Goal: Information Seeking & Learning: Learn about a topic

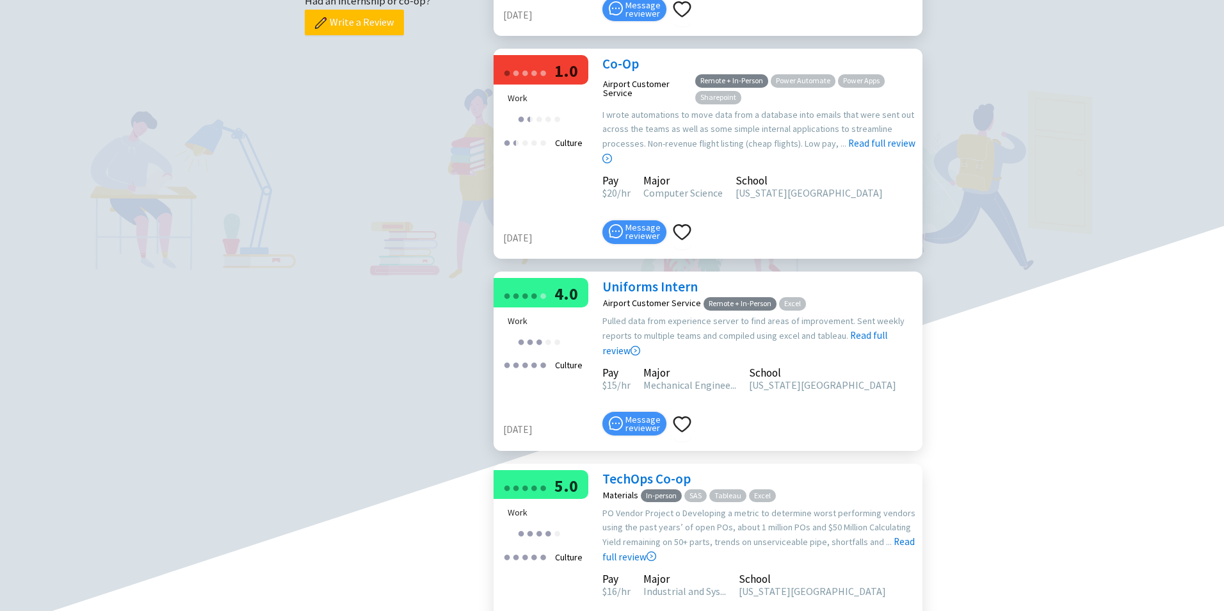
scroll to position [576, 0]
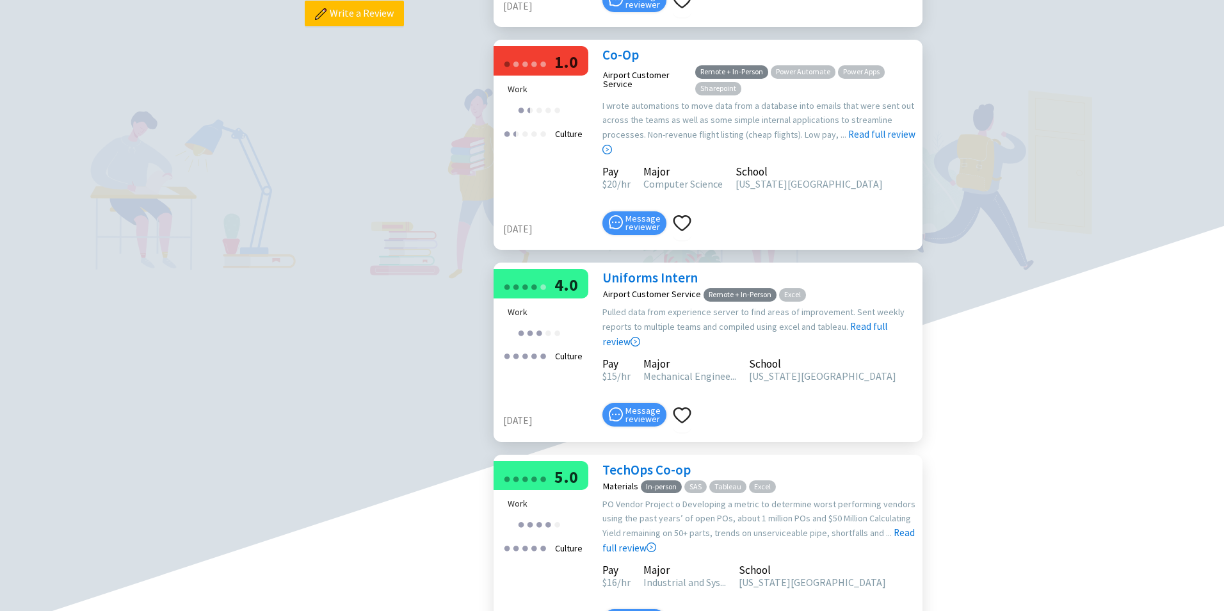
click at [616, 63] on link "Co-Op" at bounding box center [620, 54] width 36 height 17
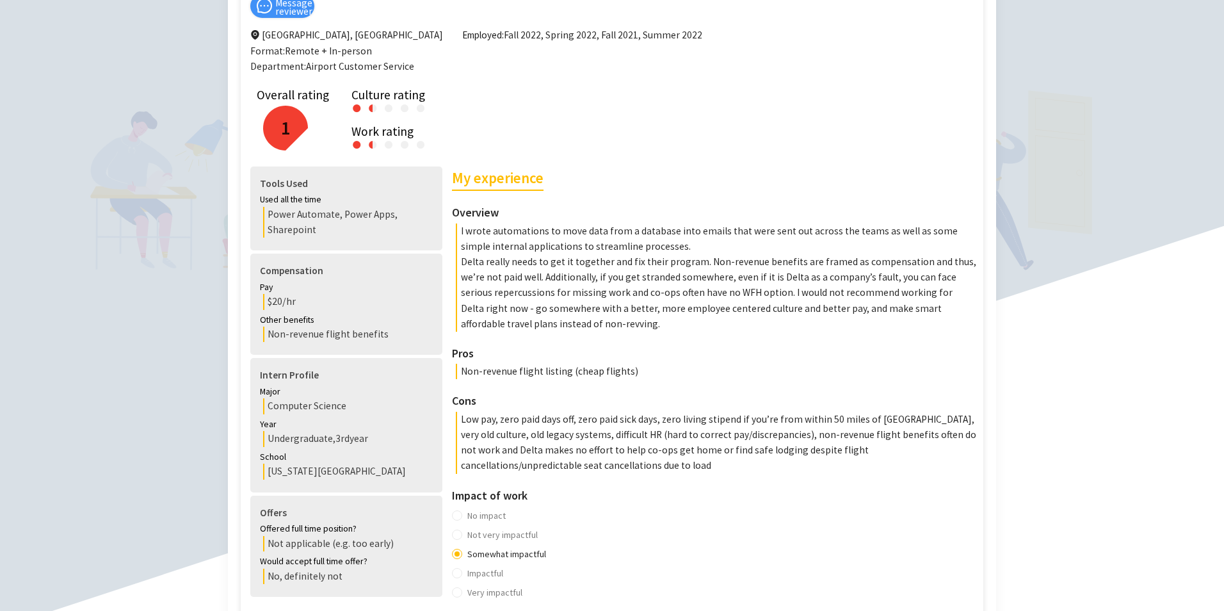
scroll to position [192, 0]
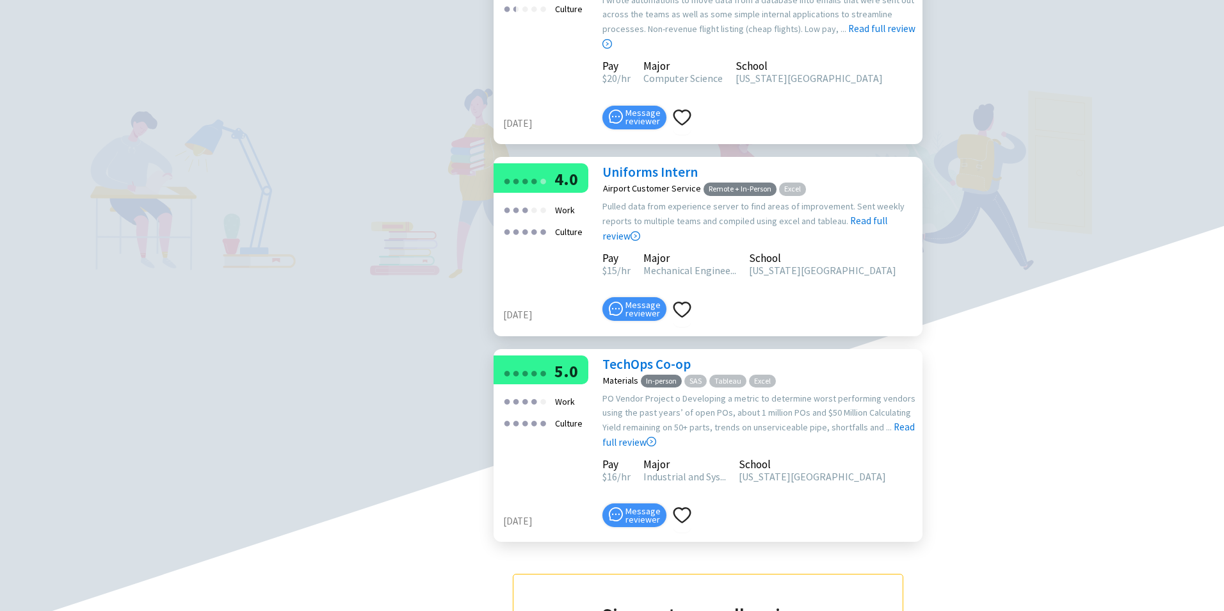
scroll to position [704, 0]
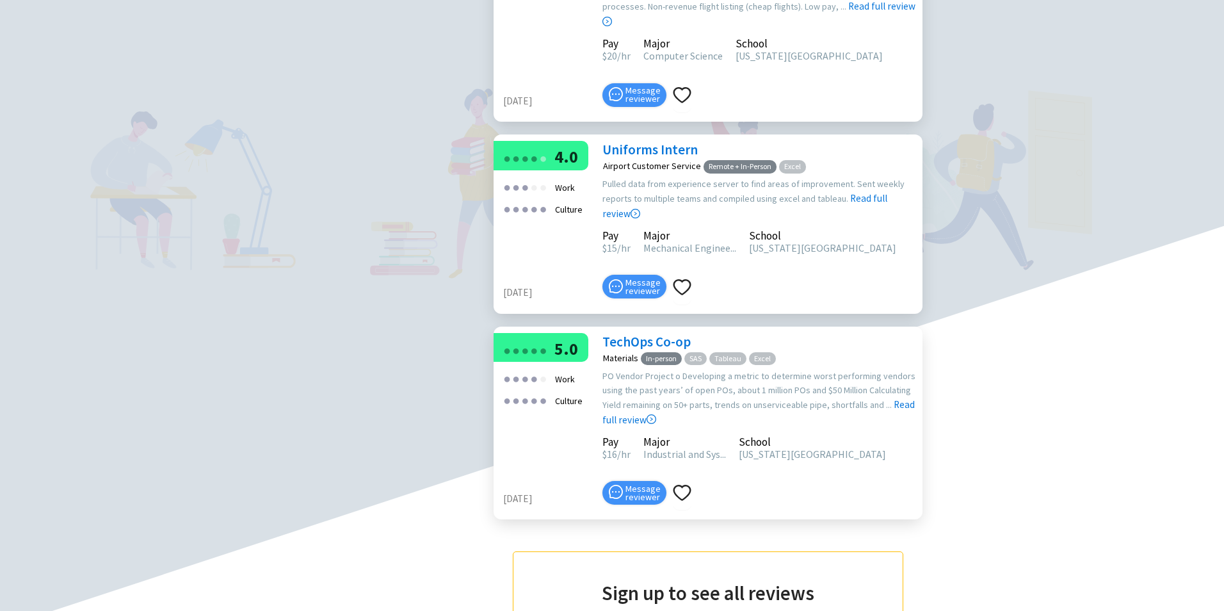
click at [668, 350] on link "TechOps Co-op" at bounding box center [646, 341] width 88 height 17
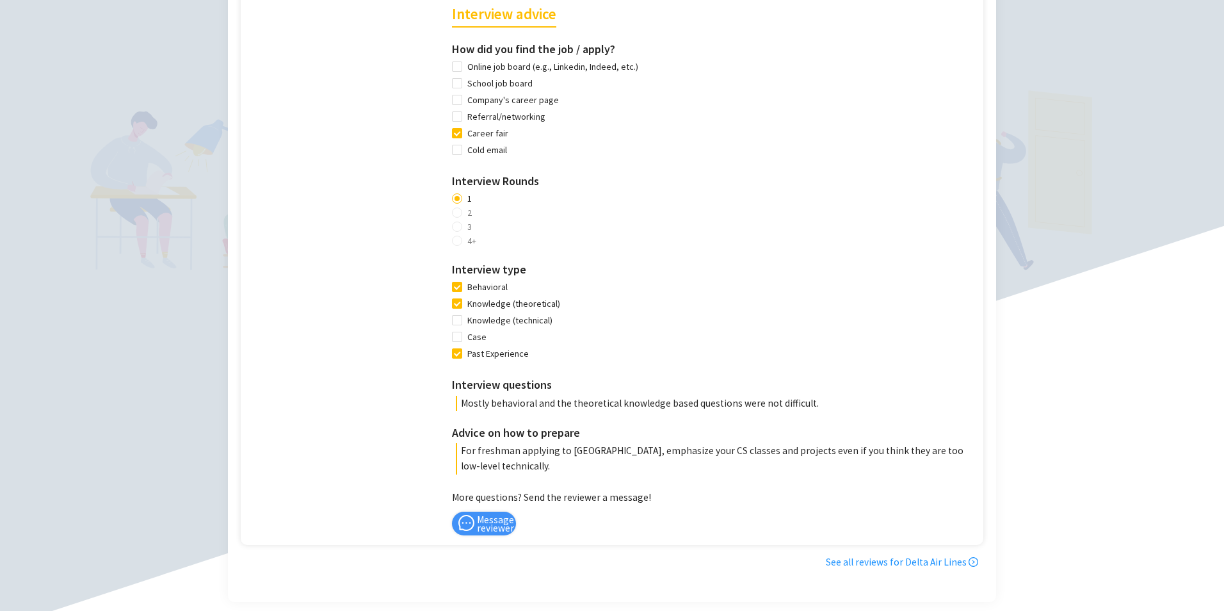
scroll to position [960, 0]
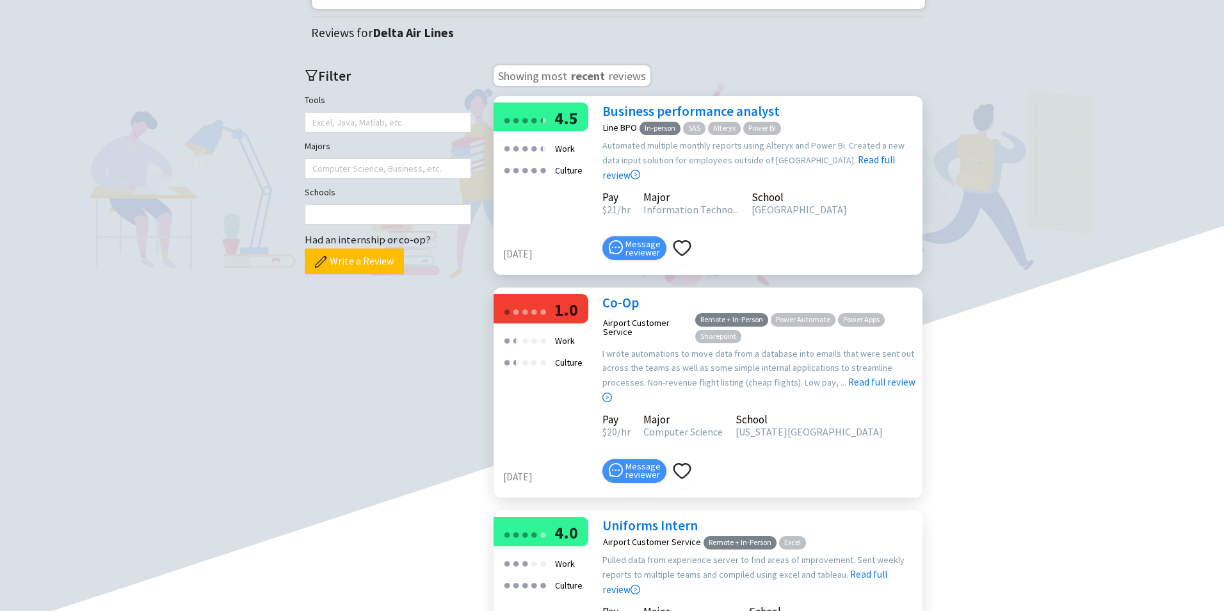
scroll to position [325, 0]
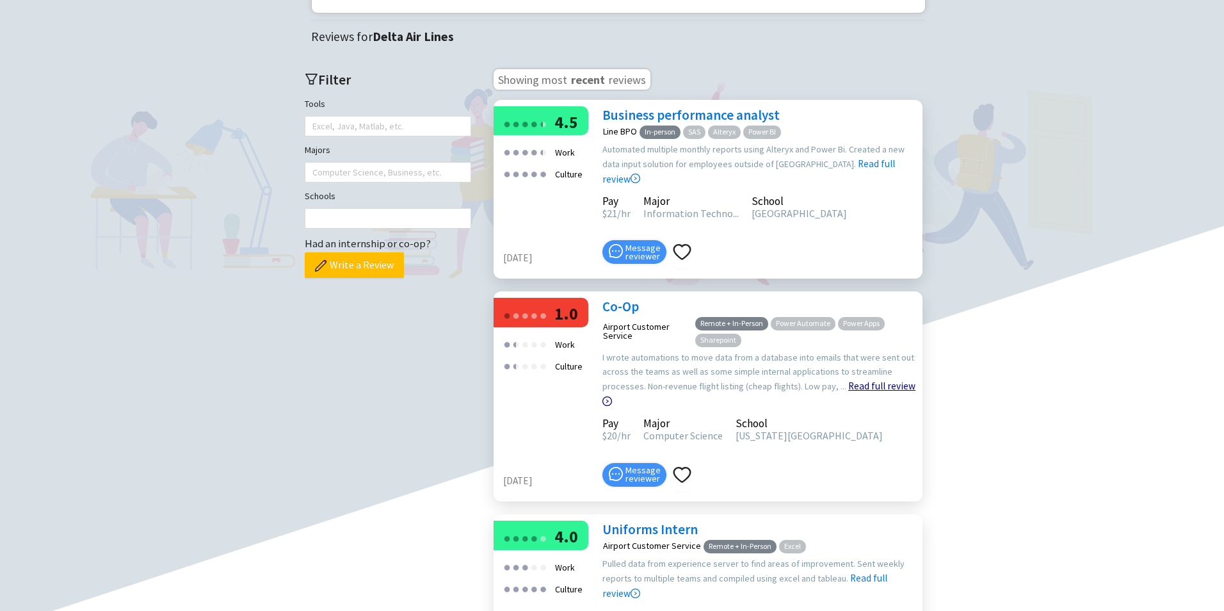
click at [886, 407] on link "Read full review" at bounding box center [758, 362] width 313 height 92
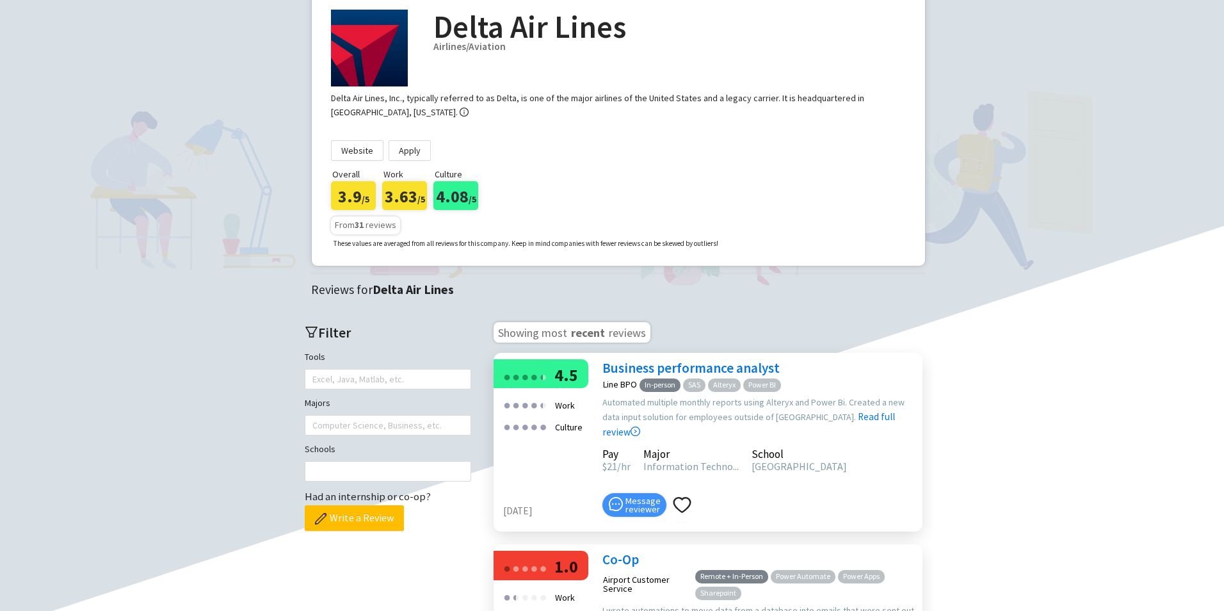
scroll to position [192, 0]
